Goal: Task Accomplishment & Management: Manage account settings

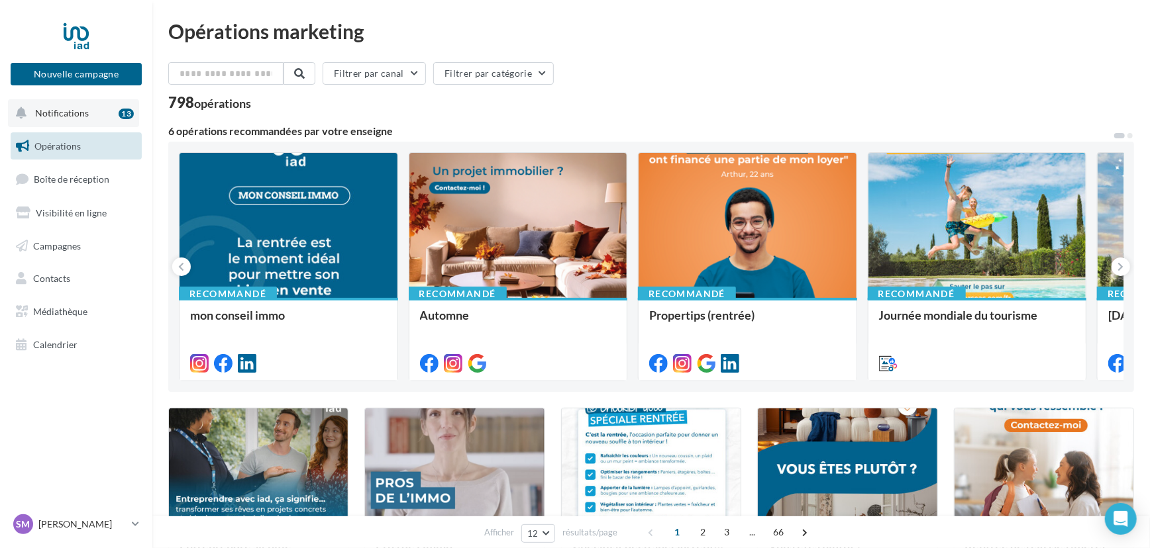
click at [77, 108] on span "Notifications" at bounding box center [62, 112] width 54 height 11
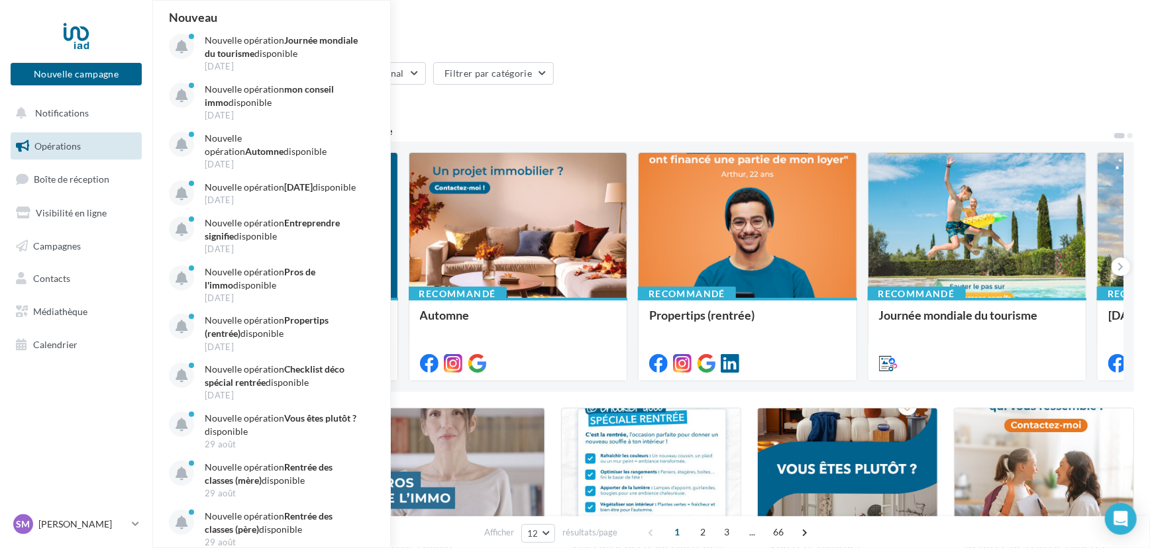
click at [53, 425] on nav "Nouvelle campagne Nouvelle campagne Notifications Nouveau Nouvelle opération Jo…" at bounding box center [76, 274] width 152 height 548
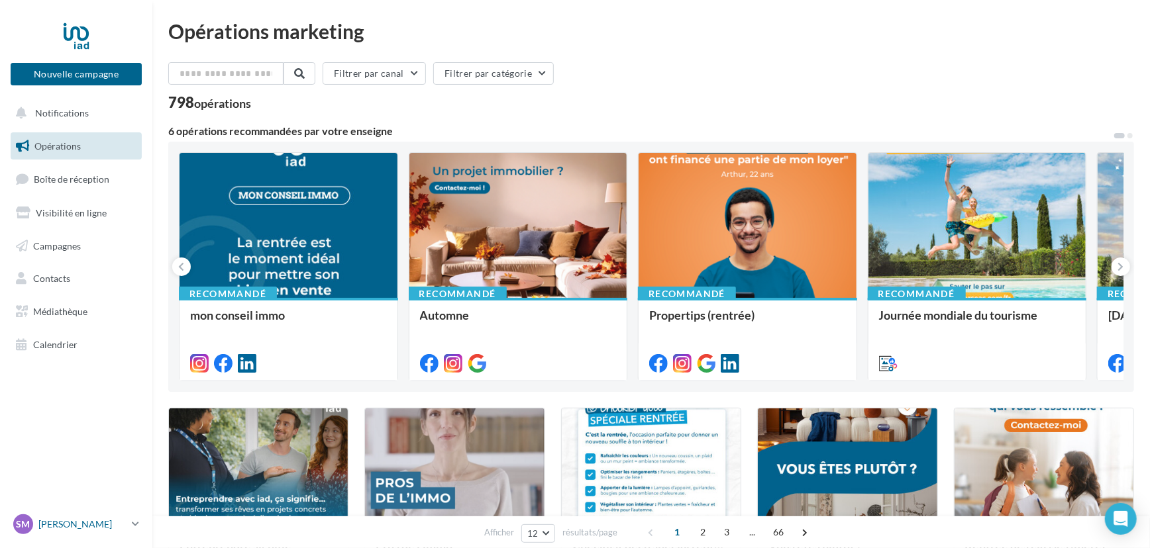
click at [81, 525] on p "[PERSON_NAME]" at bounding box center [82, 524] width 88 height 13
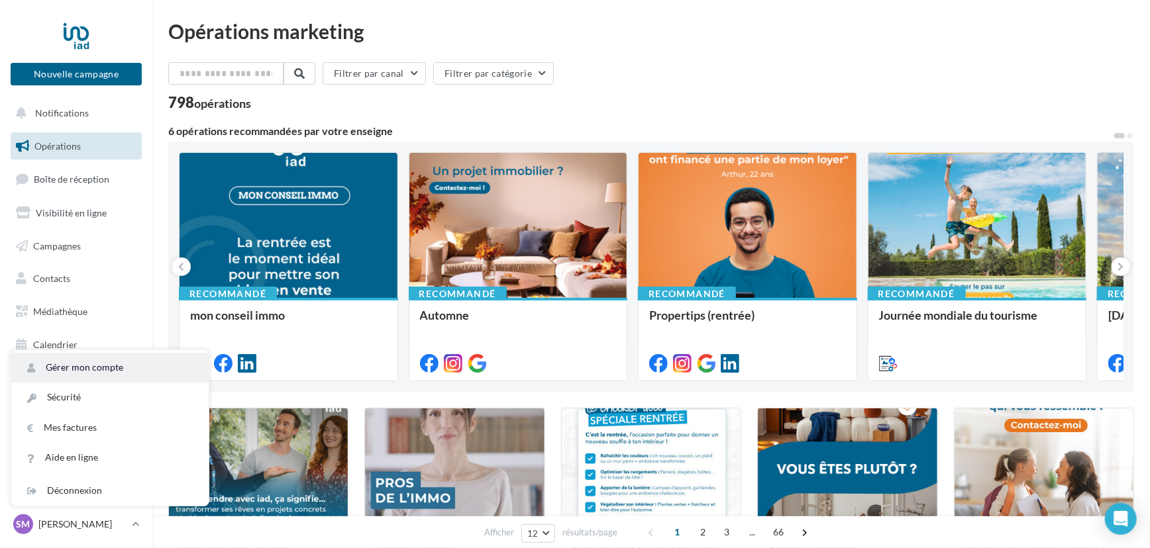
click at [100, 368] on link "Gérer mon compte" at bounding box center [109, 368] width 197 height 30
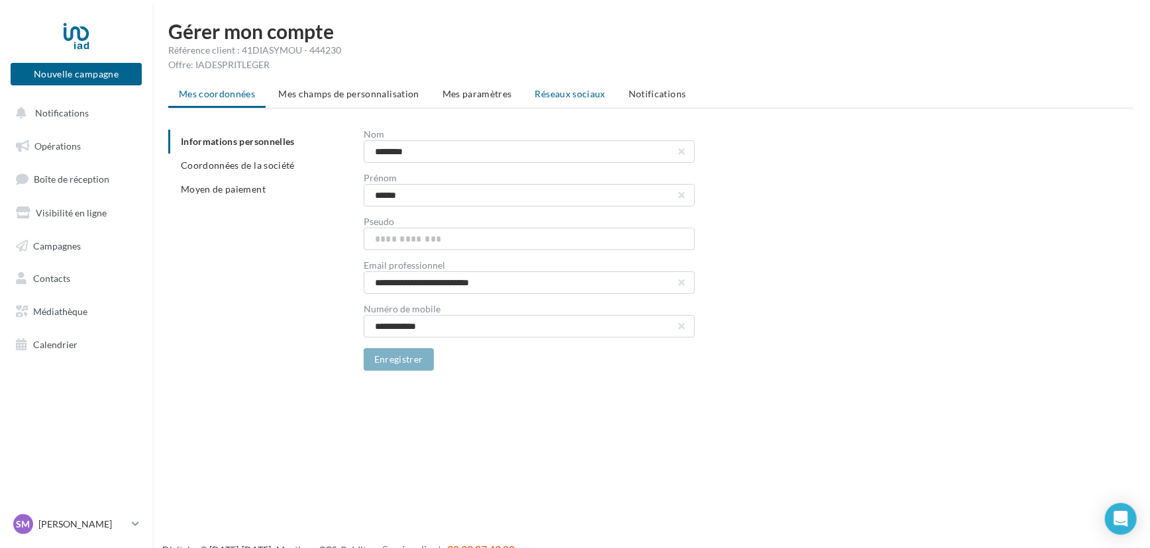
click at [578, 89] on span "Réseaux sociaux" at bounding box center [570, 93] width 70 height 11
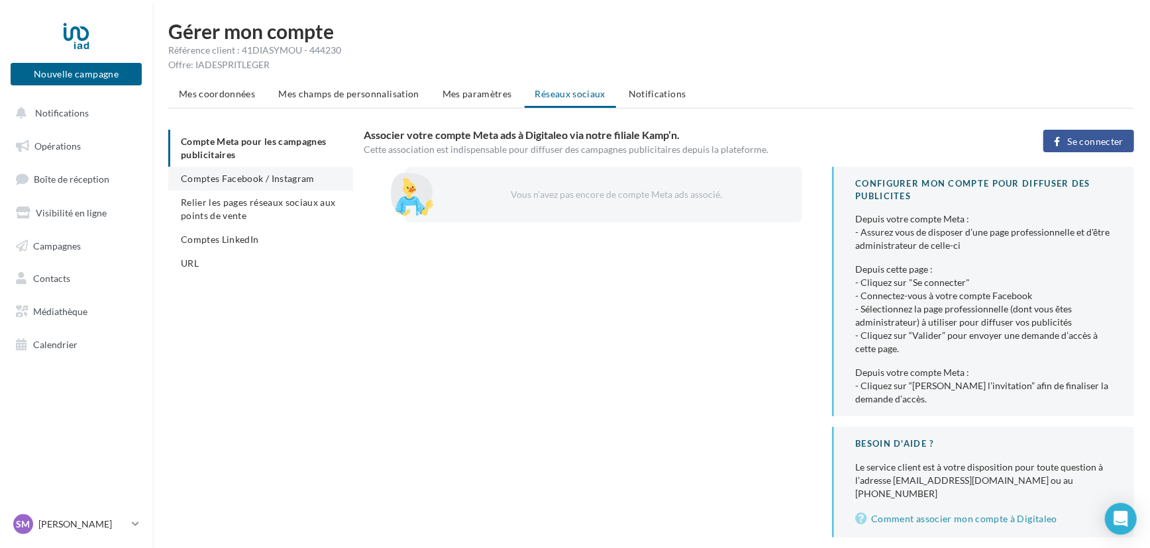
click at [217, 178] on span "Comptes Facebook / Instagram" at bounding box center [248, 178] width 134 height 11
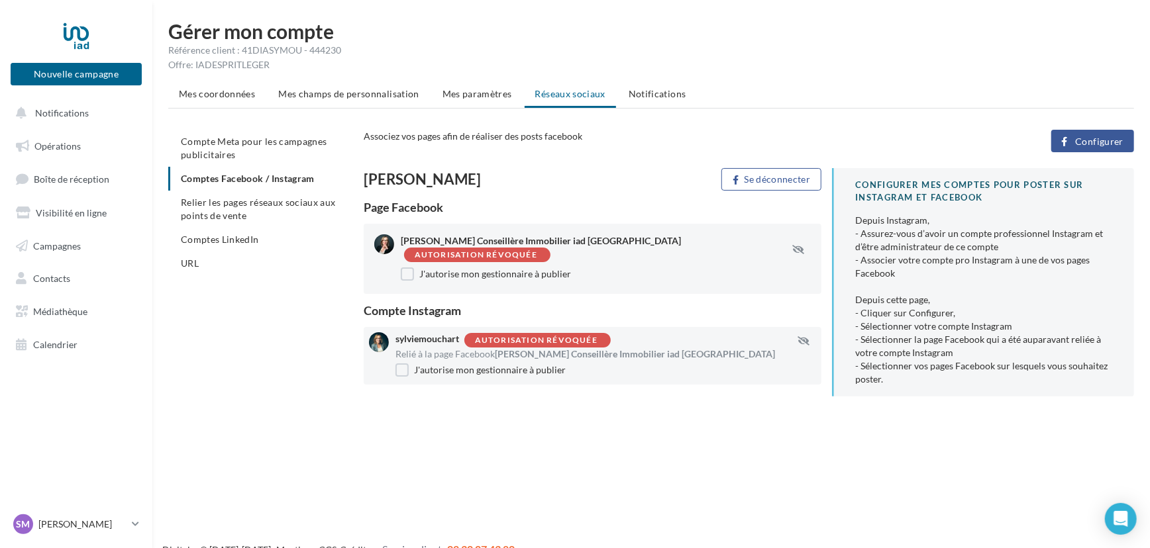
click at [1097, 142] on span "Configurer" at bounding box center [1099, 141] width 48 height 11
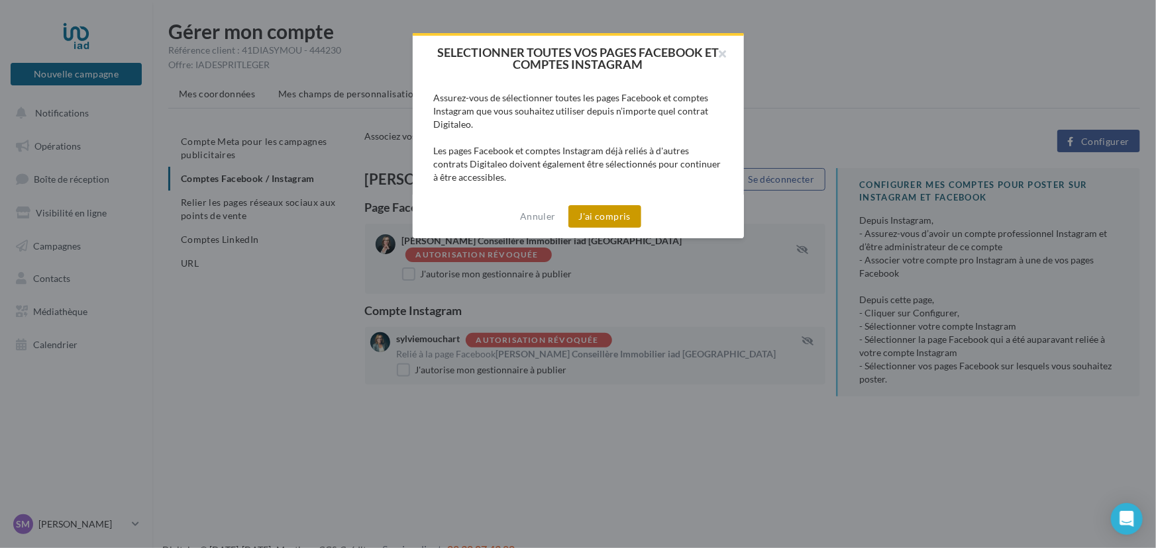
click at [611, 216] on button "J'ai compris" at bounding box center [604, 216] width 73 height 23
